Goal: Task Accomplishment & Management: Use online tool/utility

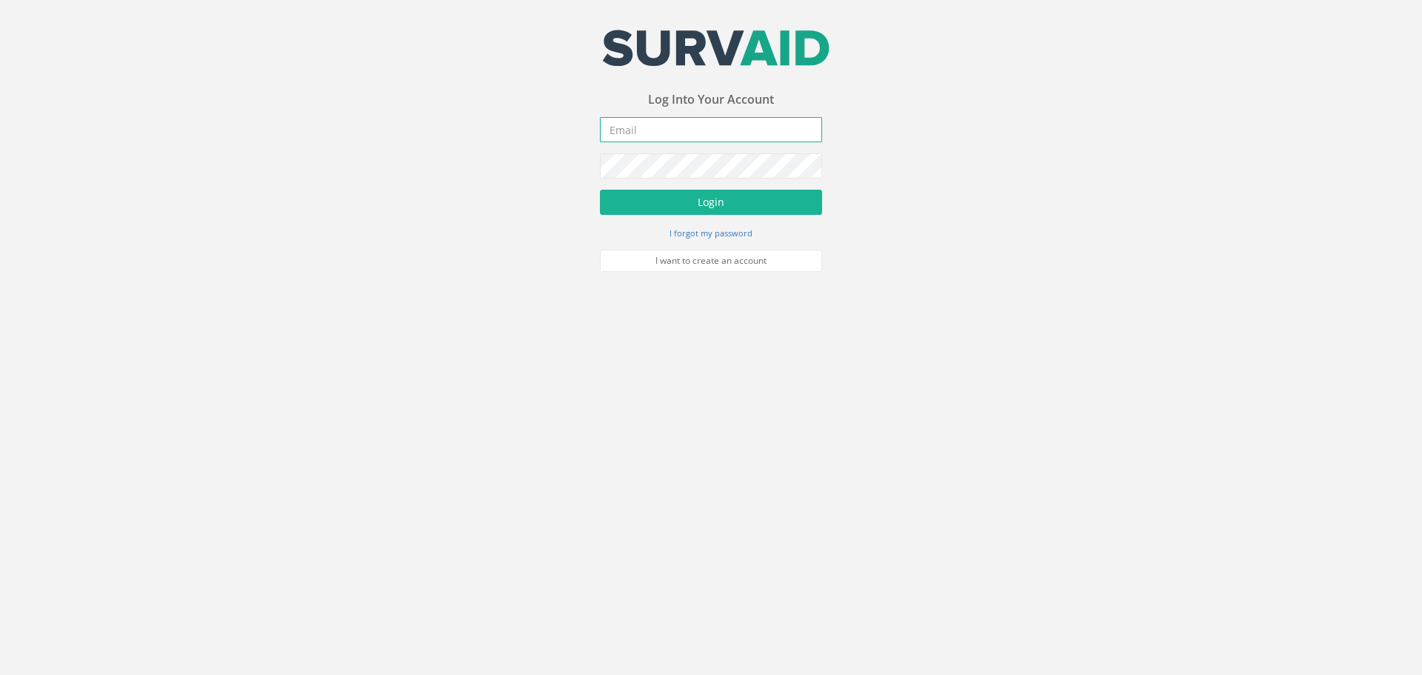
click at [678, 131] on input "email" at bounding box center [711, 129] width 222 height 25
type input "[EMAIL_ADDRESS][DOMAIN_NAME]"
click at [742, 210] on button "Login" at bounding box center [711, 202] width 222 height 25
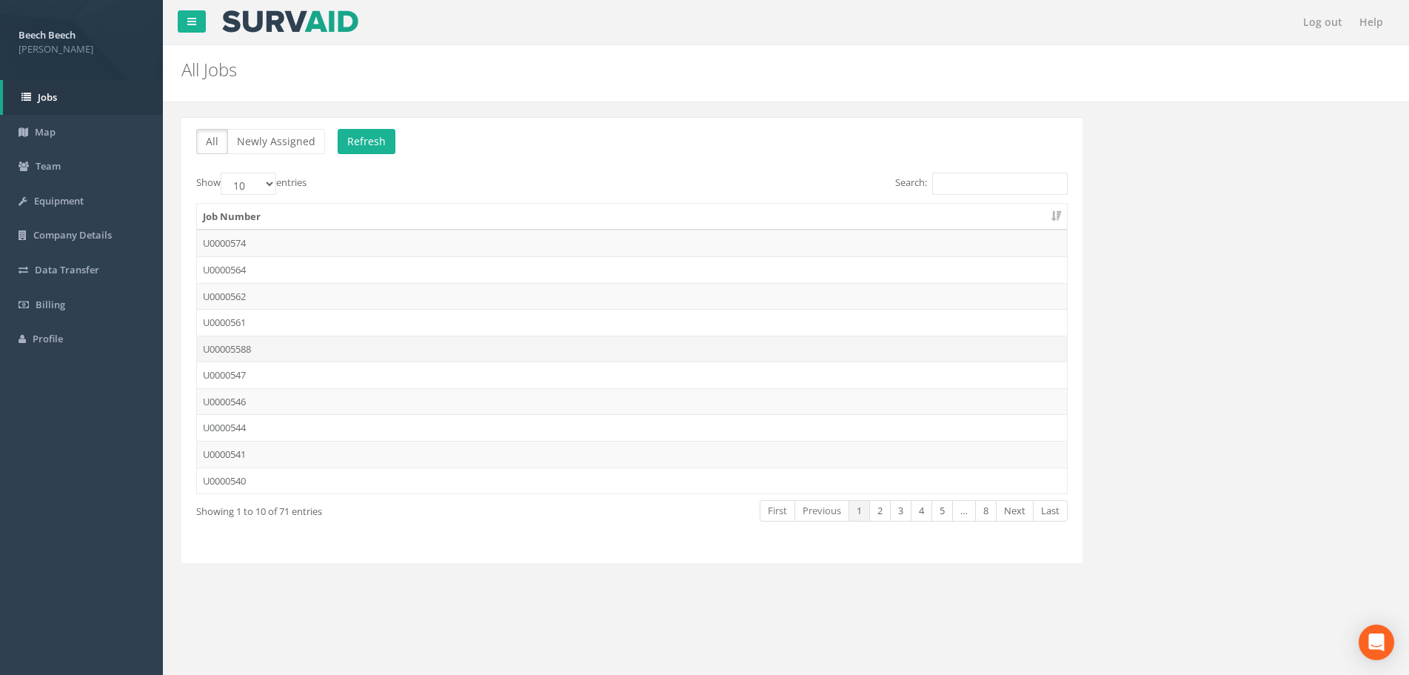
click at [221, 347] on td "U00005588" at bounding box center [632, 348] width 870 height 27
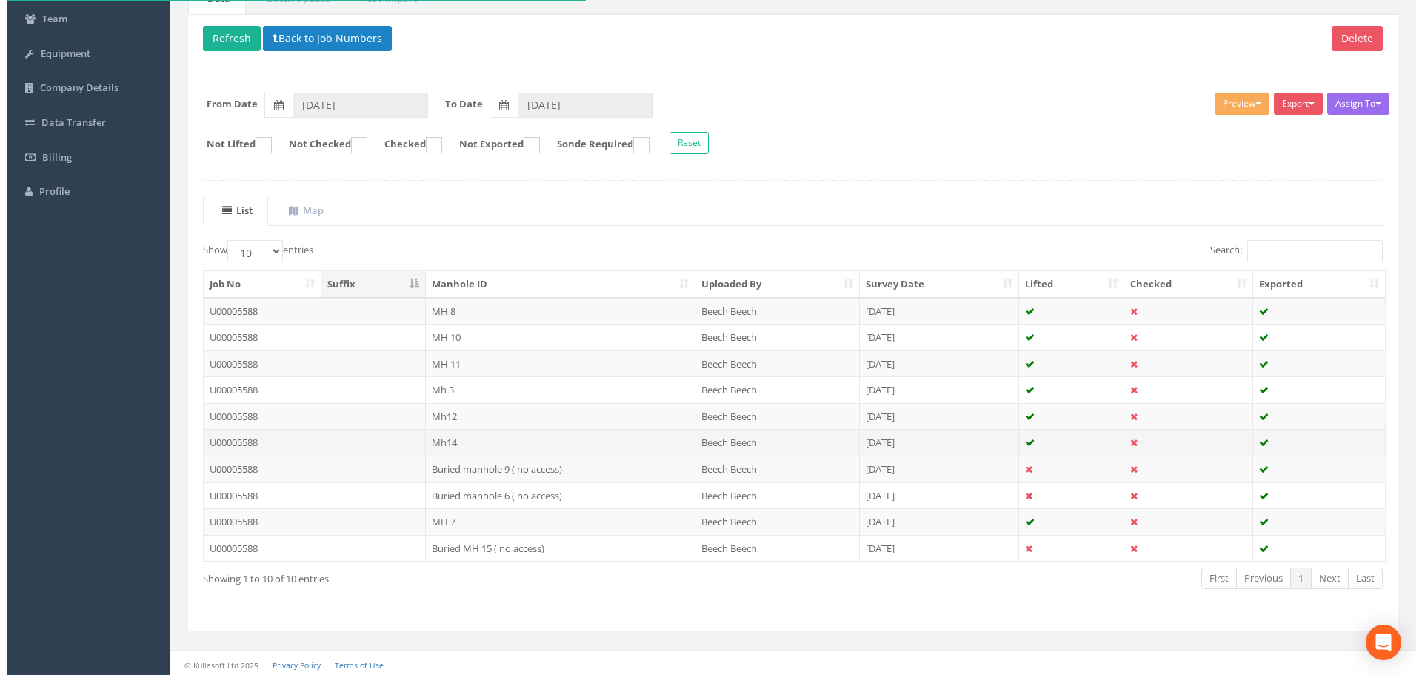
scroll to position [151, 0]
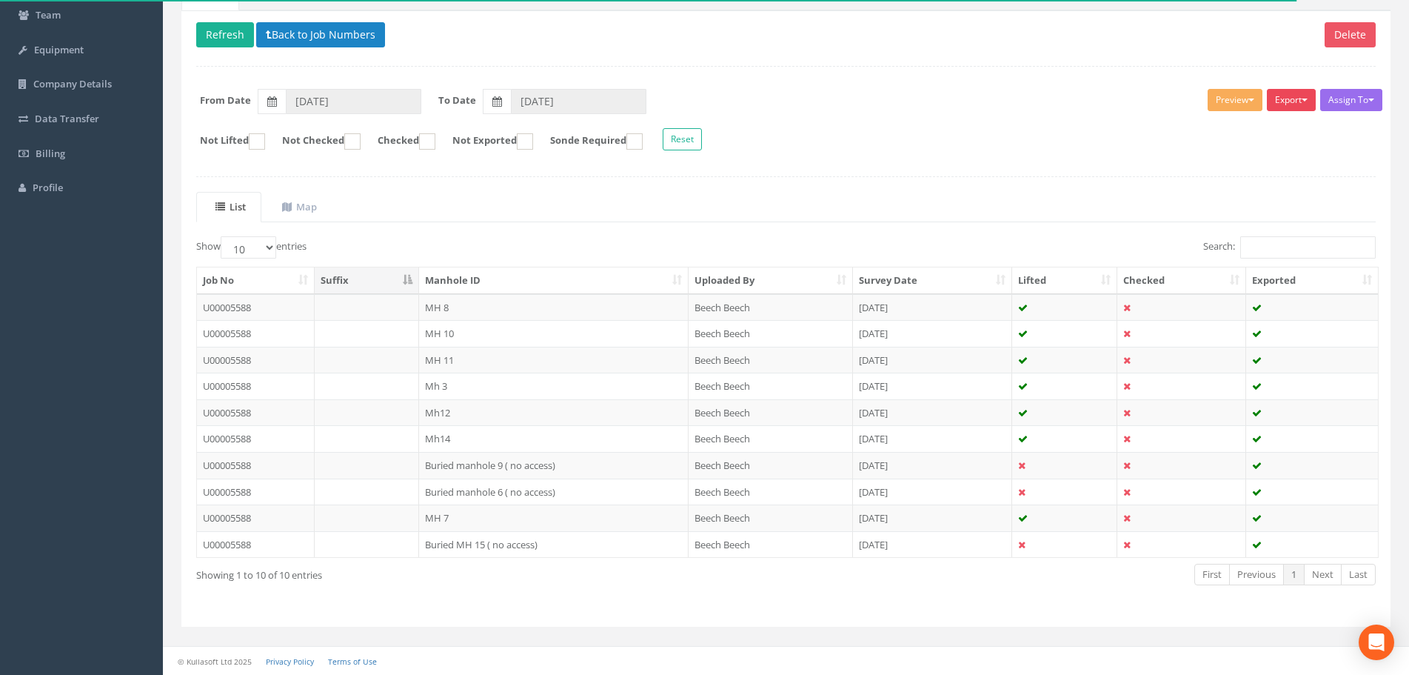
click at [1300, 96] on button "Export" at bounding box center [1291, 100] width 49 height 22
click at [1228, 130] on link "LFP Manhole" at bounding box center [1254, 130] width 126 height 23
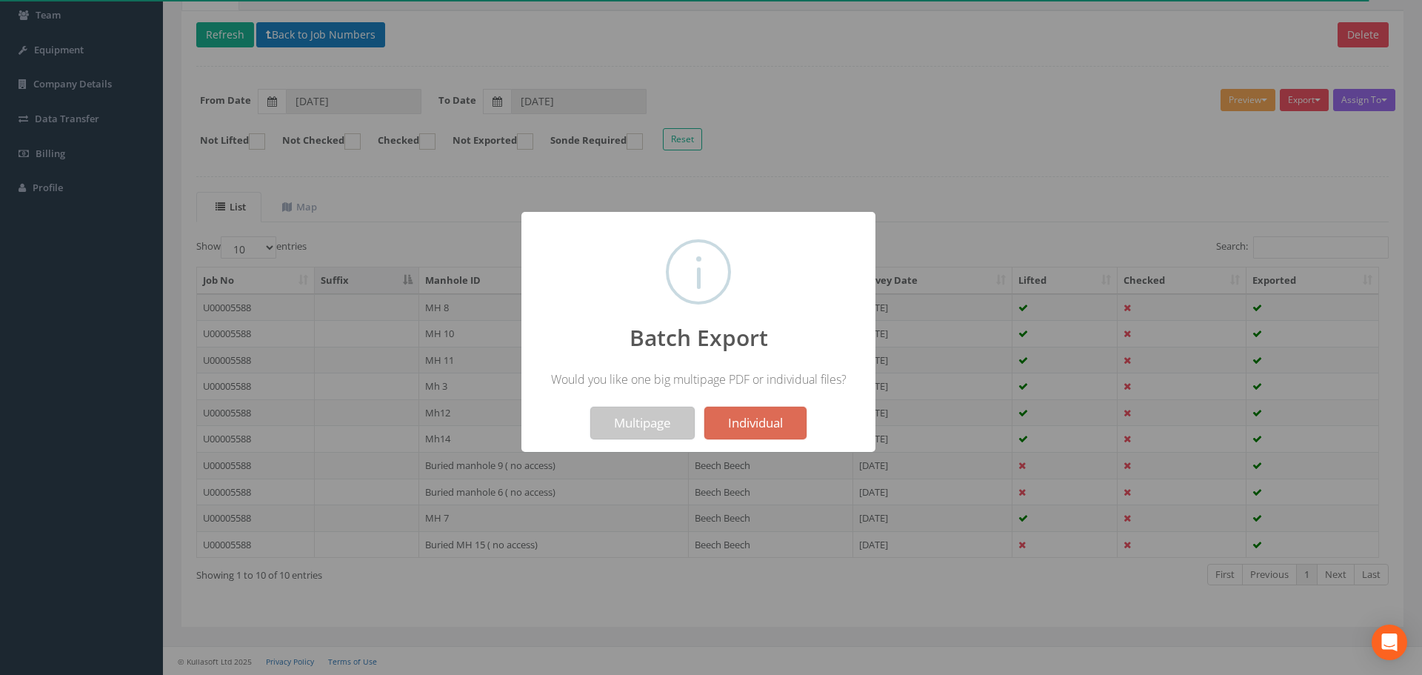
click at [638, 423] on button "Multipage" at bounding box center [642, 423] width 104 height 33
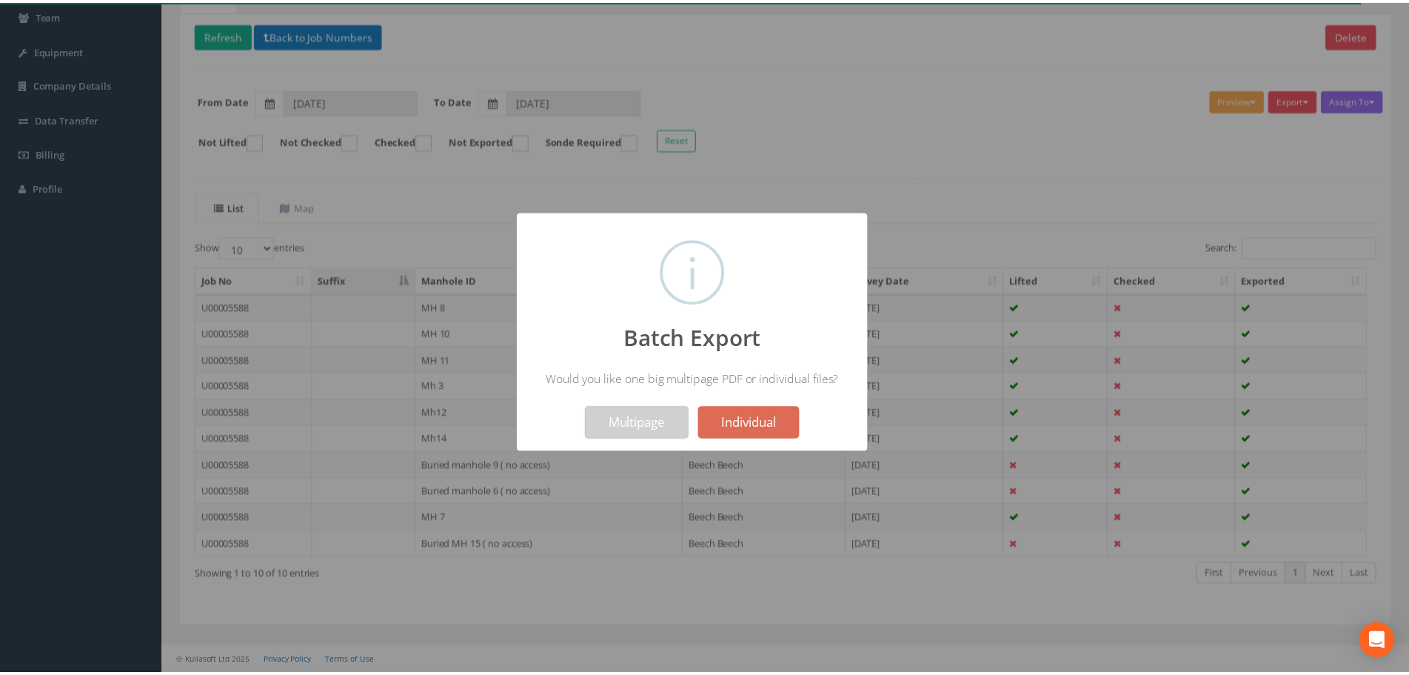
scroll to position [198, 0]
